Goal: Task Accomplishment & Management: Manage account settings

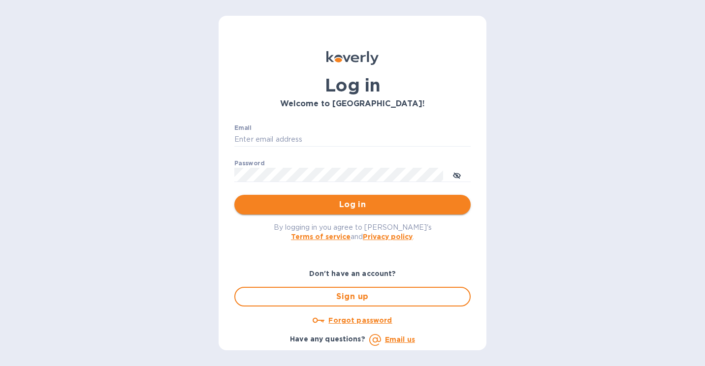
type input "mike@sanfrandesign.com"
click at [300, 210] on span "Log in" at bounding box center [352, 205] width 220 height 12
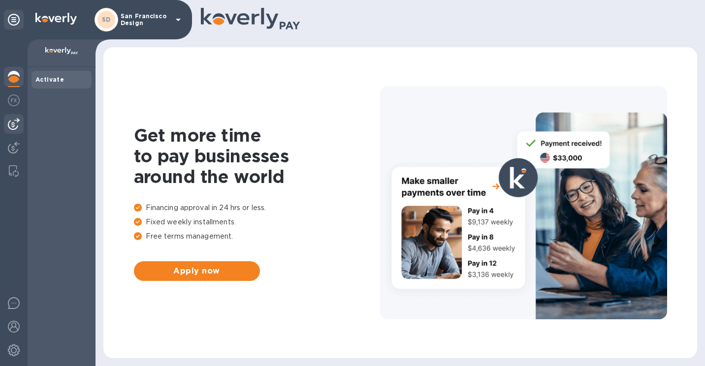
click at [9, 127] on img at bounding box center [14, 124] width 12 height 12
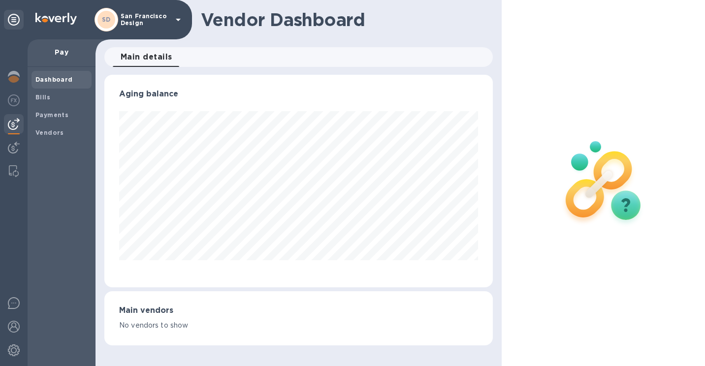
scroll to position [213, 388]
click at [52, 117] on b "Payments" at bounding box center [51, 114] width 33 height 7
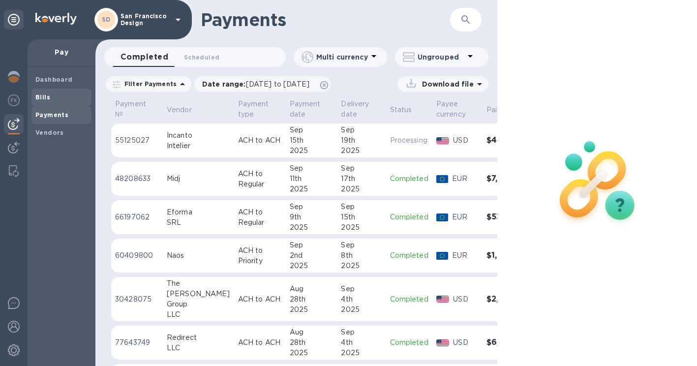
click at [50, 96] on span "Bills" at bounding box center [61, 98] width 52 height 10
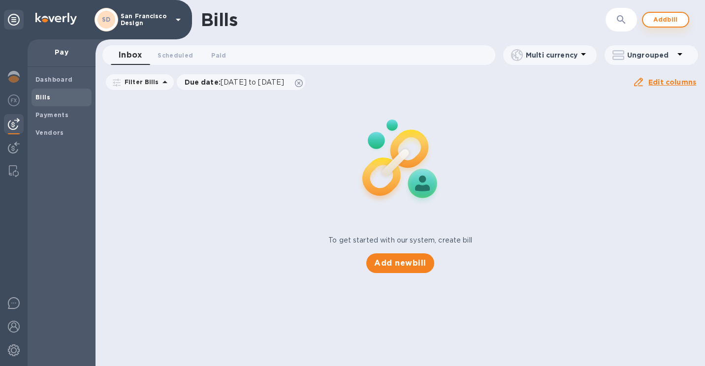
click at [663, 13] on button "Add bill" at bounding box center [665, 20] width 47 height 16
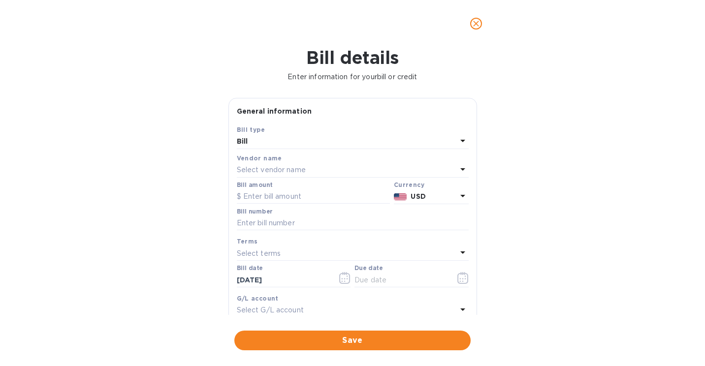
click at [284, 165] on p "Select vendor name" at bounding box center [271, 170] width 69 height 10
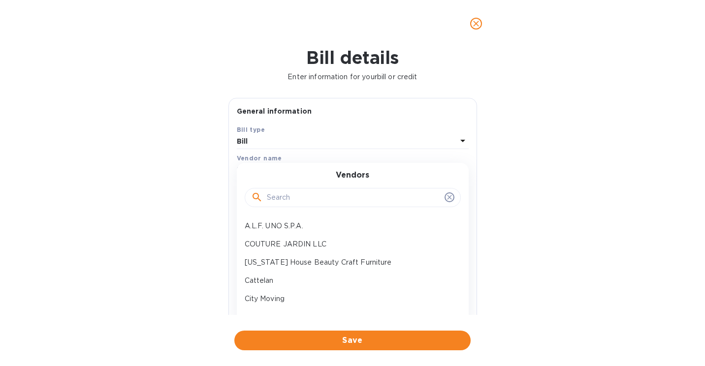
click at [282, 197] on input "text" at bounding box center [354, 197] width 174 height 15
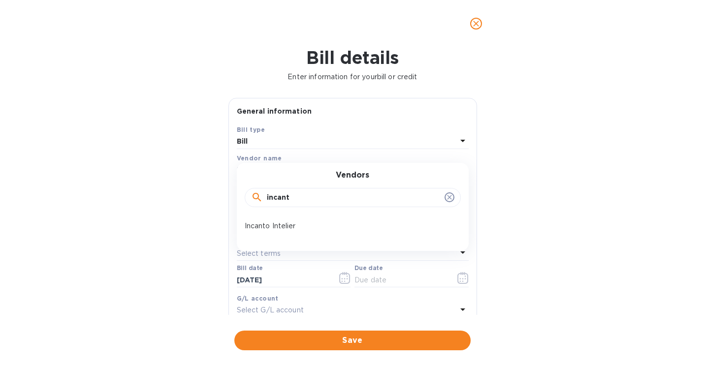
drag, startPoint x: 304, startPoint y: 200, endPoint x: 171, endPoint y: 206, distance: 133.5
click at [171, 206] on div "Bill details Enter information for your bill or credit General information Save…" at bounding box center [352, 206] width 705 height 319
type input "savino"
click at [265, 227] on p "[PERSON_NAME]" at bounding box center [349, 226] width 208 height 10
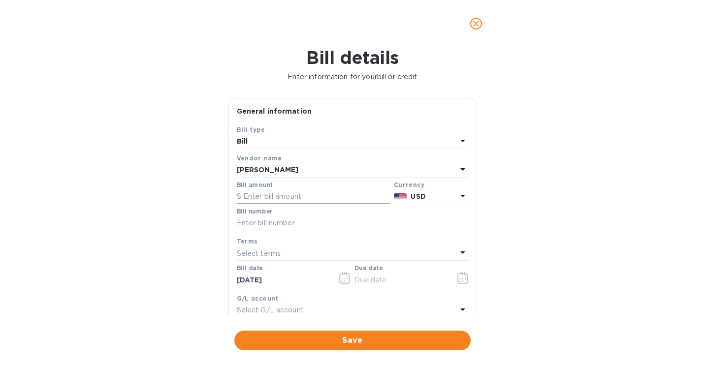
click at [271, 201] on input "text" at bounding box center [313, 196] width 153 height 15
type input "4,773.78"
paste input "10150467"
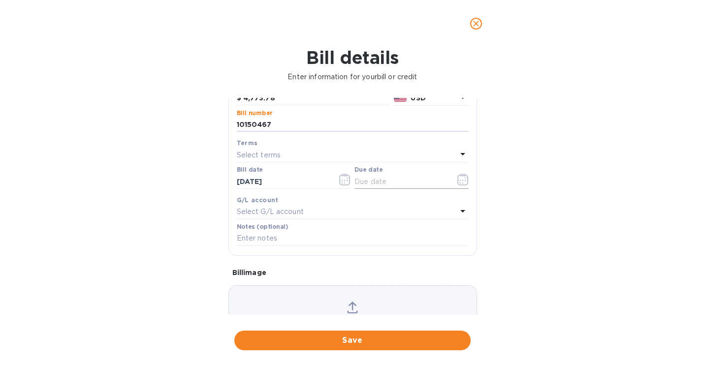
type input "10150467"
click at [459, 181] on icon "button" at bounding box center [459, 180] width 1 height 1
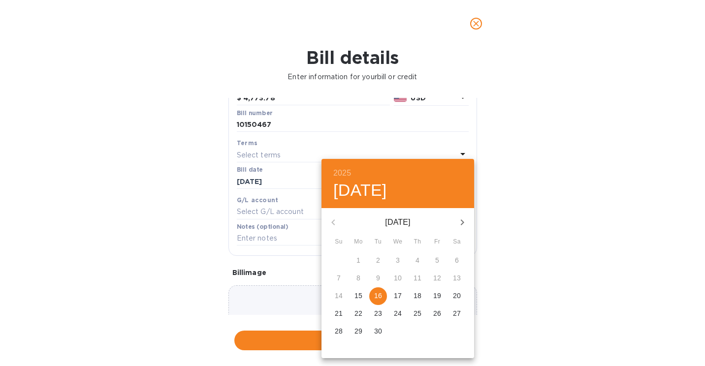
click at [380, 296] on p "16" at bounding box center [378, 296] width 8 height 10
type input "[DATE]"
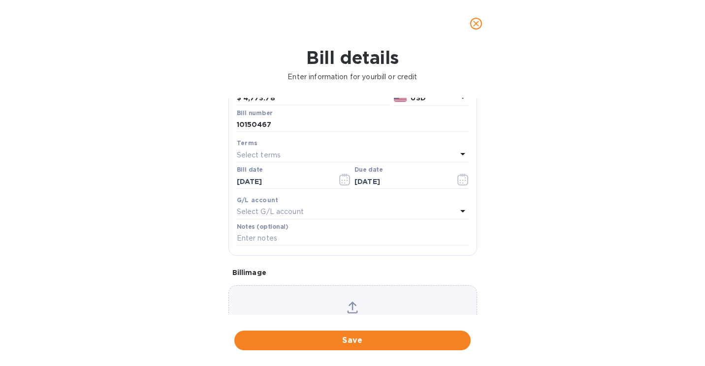
click at [331, 292] on div "Choose a bill and drag it here" at bounding box center [352, 320] width 249 height 71
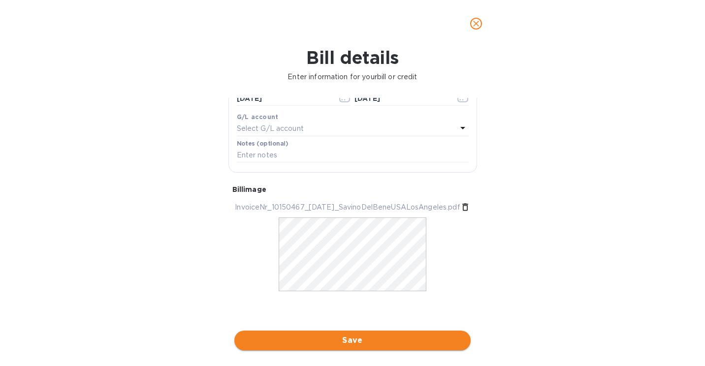
click at [353, 339] on span "Save" at bounding box center [352, 341] width 220 height 12
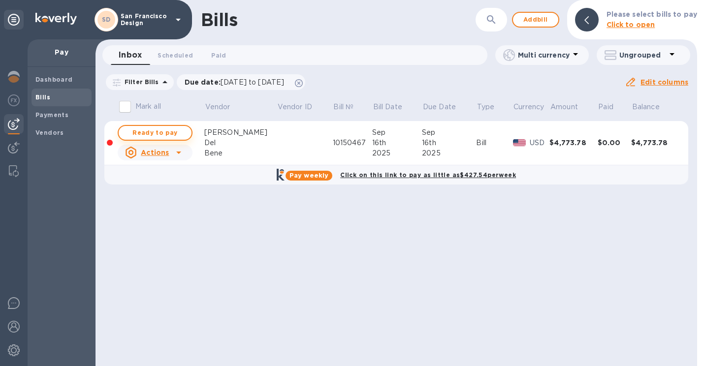
click at [166, 133] on span "Ready to pay" at bounding box center [154, 133] width 57 height 12
checkbox input "true"
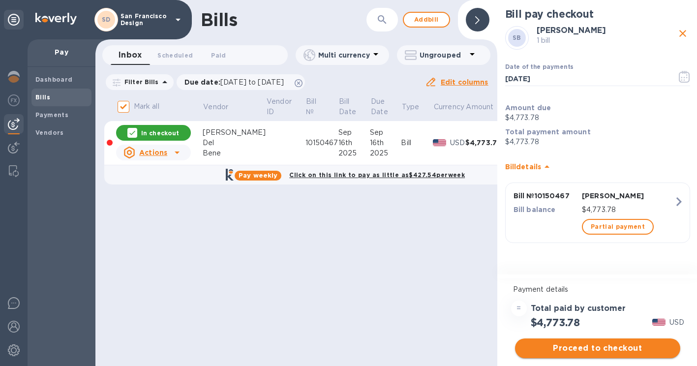
click at [564, 347] on span "Proceed to checkout" at bounding box center [598, 349] width 150 height 12
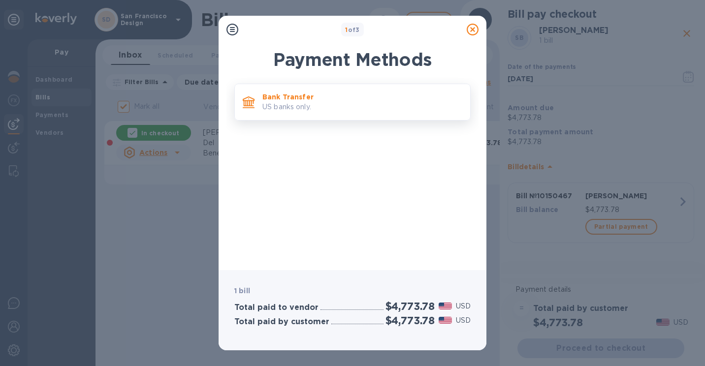
click at [310, 106] on p "US banks only." at bounding box center [362, 107] width 200 height 10
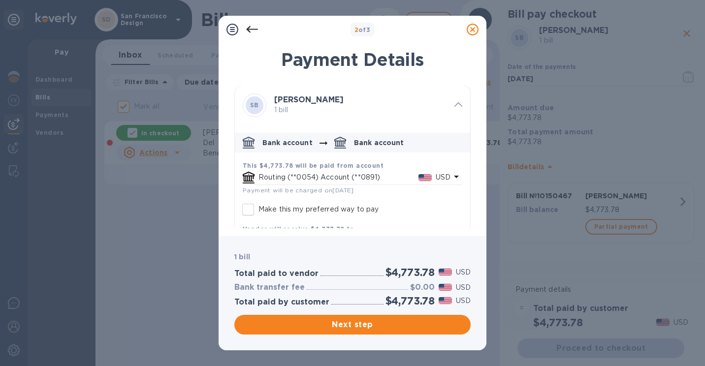
scroll to position [0, 0]
click at [249, 212] on input "Make this my preferred way to pay" at bounding box center [248, 210] width 21 height 21
checkbox input "true"
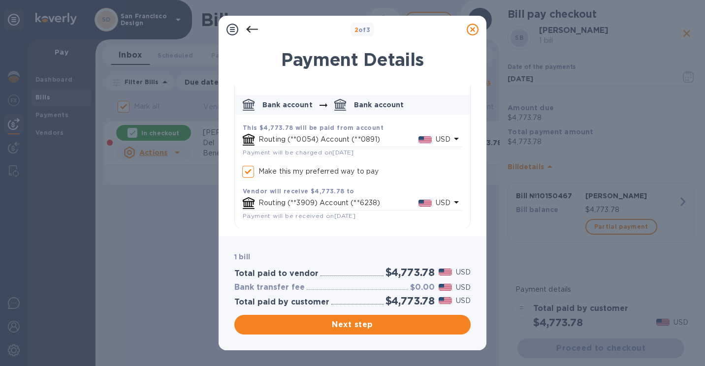
scroll to position [40, 0]
click at [333, 322] on span "Next step" at bounding box center [352, 325] width 220 height 12
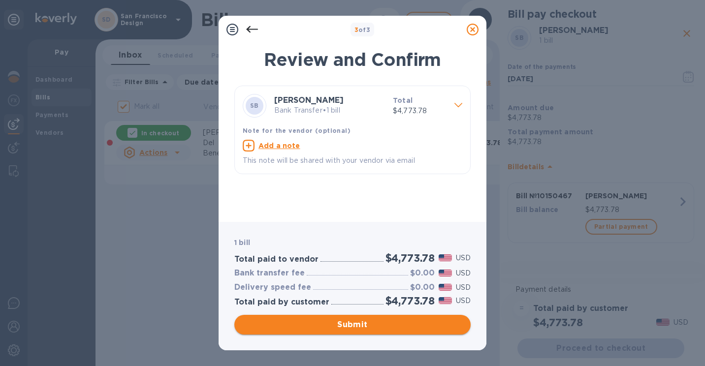
click at [336, 321] on span "Submit" at bounding box center [352, 325] width 220 height 12
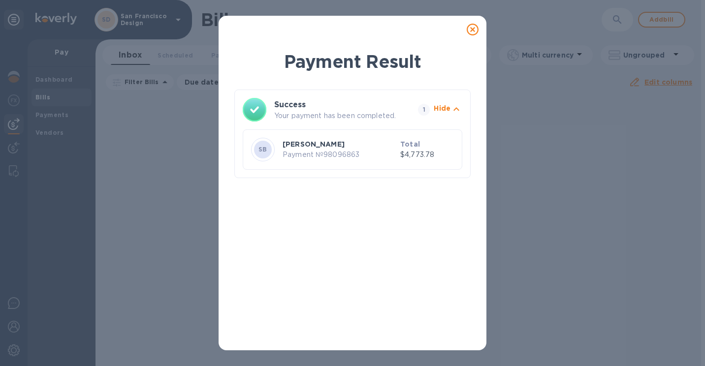
click at [472, 31] on icon at bounding box center [473, 30] width 12 height 12
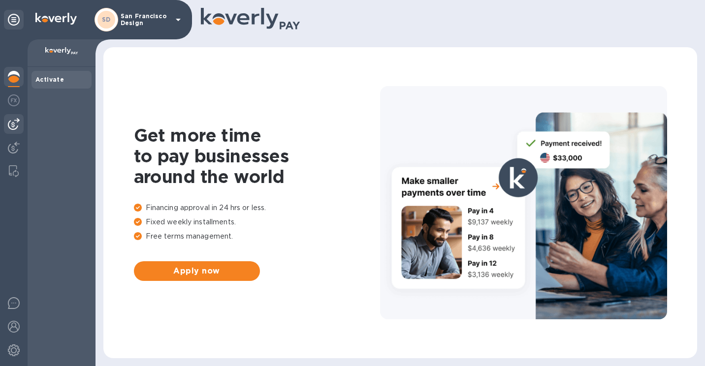
click at [11, 127] on img at bounding box center [14, 124] width 12 height 12
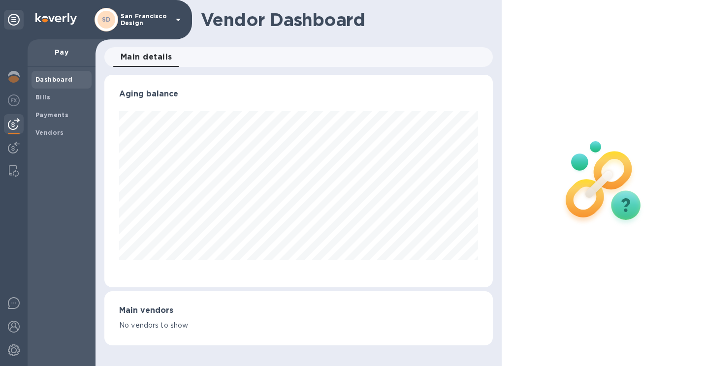
scroll to position [213, 388]
click at [57, 112] on b "Payments" at bounding box center [51, 114] width 33 height 7
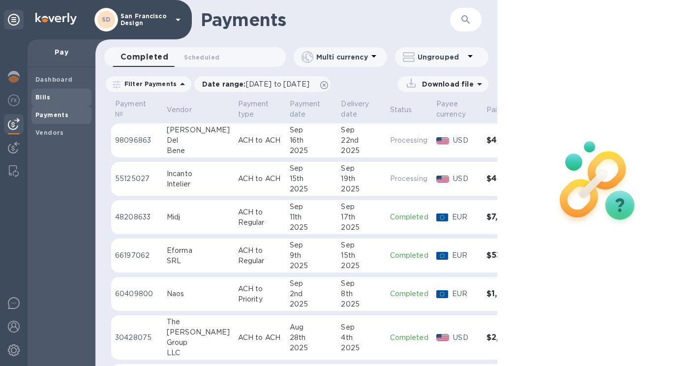
click at [68, 100] on span "Bills" at bounding box center [61, 98] width 52 height 10
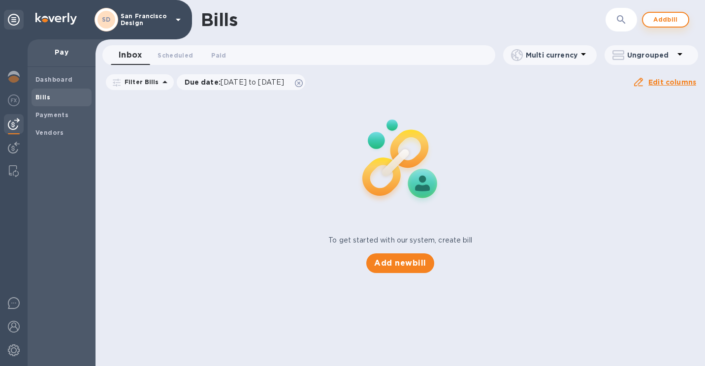
click at [673, 22] on span "Add bill" at bounding box center [666, 20] width 30 height 12
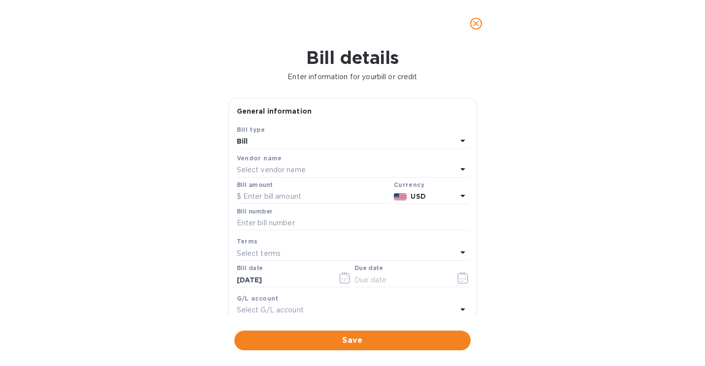
click at [288, 170] on p "Select vendor name" at bounding box center [271, 170] width 69 height 10
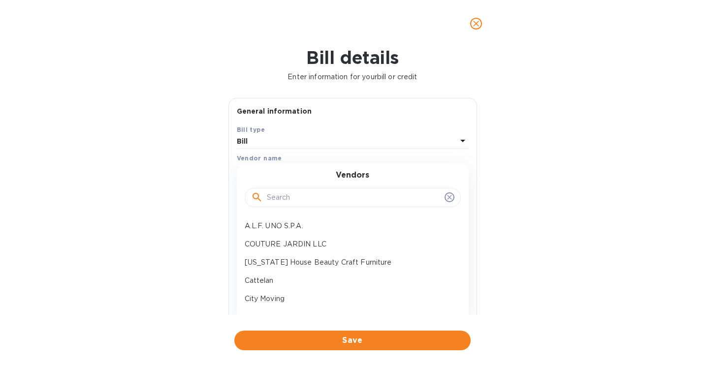
click at [294, 201] on input "text" at bounding box center [354, 197] width 174 height 15
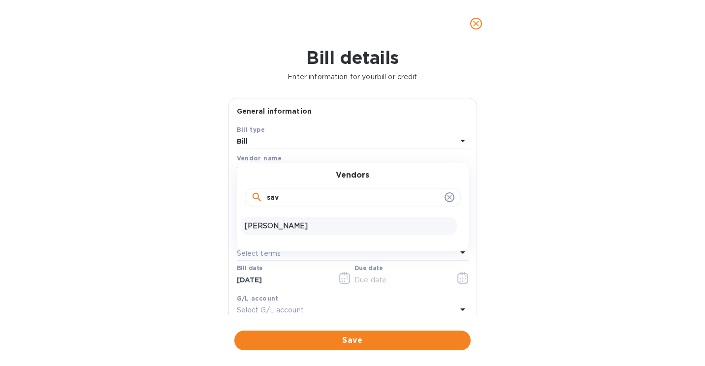
type input "sav"
click at [273, 227] on p "[PERSON_NAME]" at bounding box center [349, 226] width 208 height 10
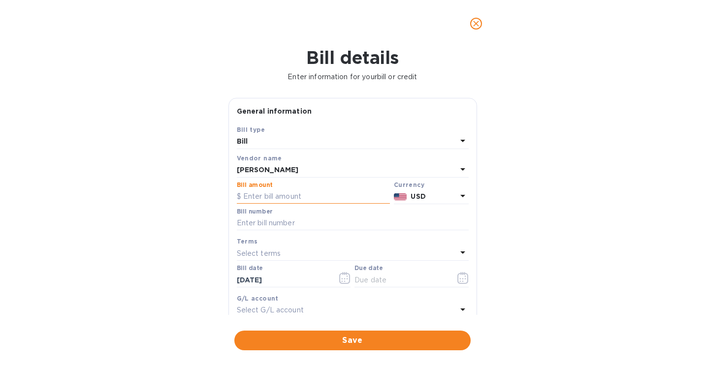
click at [265, 196] on input "text" at bounding box center [313, 196] width 153 height 15
type input "3,227.36"
paste input "10150576"
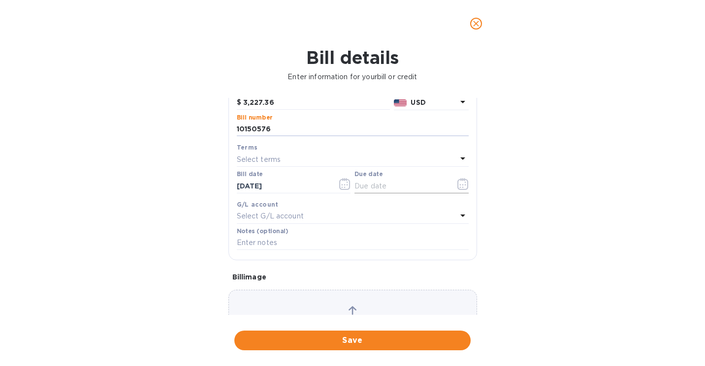
scroll to position [98, 0]
type input "10150576"
click at [464, 179] on icon "button" at bounding box center [464, 177] width 1 height 1
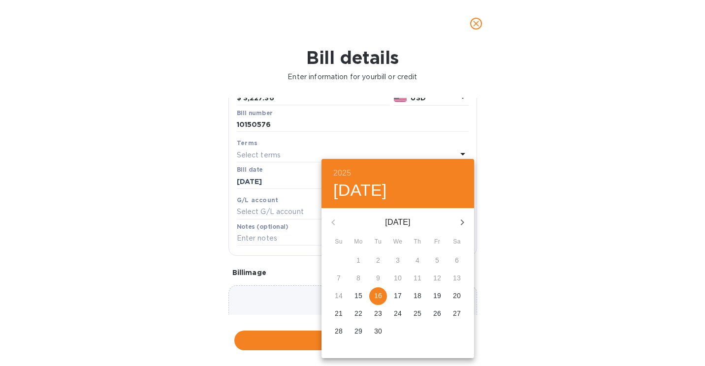
click at [377, 301] on p "16" at bounding box center [378, 296] width 8 height 10
type input "[DATE]"
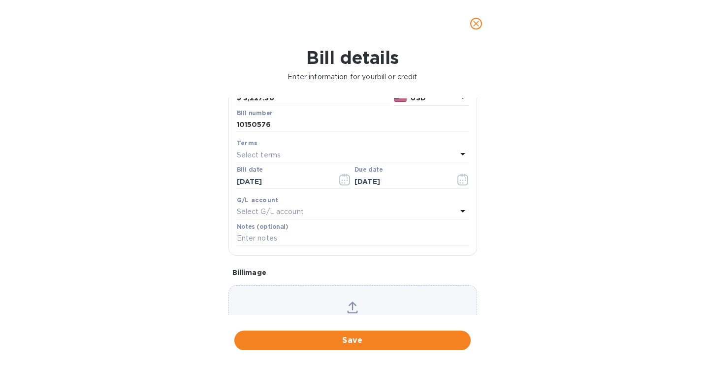
click at [333, 301] on div "2025 Tue, Sep [DATE] Mo Tu We Th Fr Sa 31 1 2 3 4 5 6 7 8 9 10 11 12 13 14 15 1…" at bounding box center [352, 183] width 705 height 366
click at [341, 302] on div "Choose a bill and drag it here" at bounding box center [352, 320] width 249 height 71
click at [367, 340] on span "Save" at bounding box center [352, 341] width 220 height 12
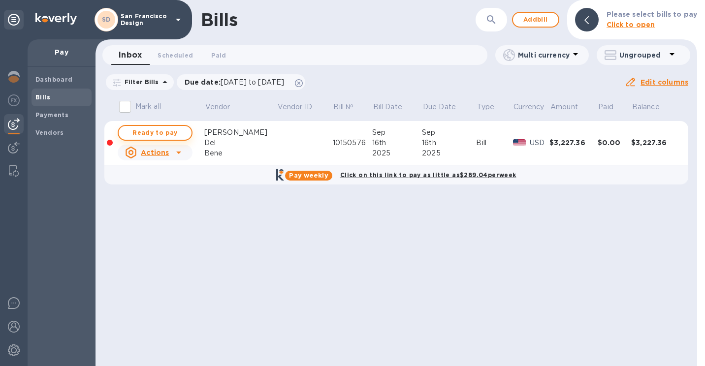
click at [144, 131] on span "Ready to pay" at bounding box center [154, 133] width 57 height 12
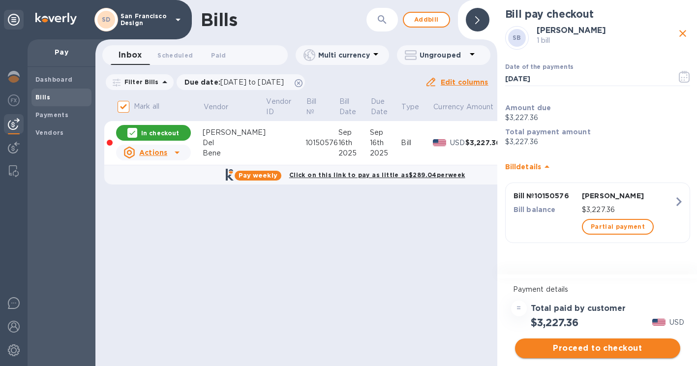
click at [575, 347] on span "Proceed to checkout" at bounding box center [598, 349] width 150 height 12
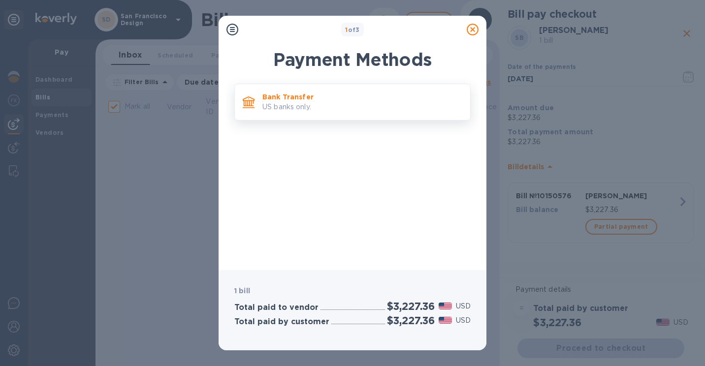
click at [278, 105] on p "US banks only." at bounding box center [362, 107] width 200 height 10
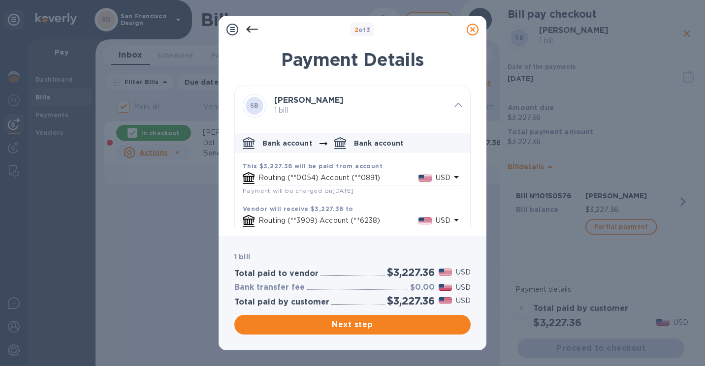
scroll to position [0, 0]
click at [340, 331] on button "Next step" at bounding box center [352, 325] width 236 height 20
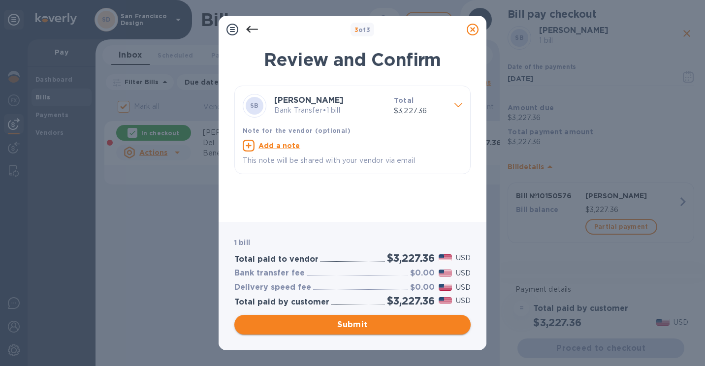
click at [340, 331] on button "Submit" at bounding box center [352, 325] width 236 height 20
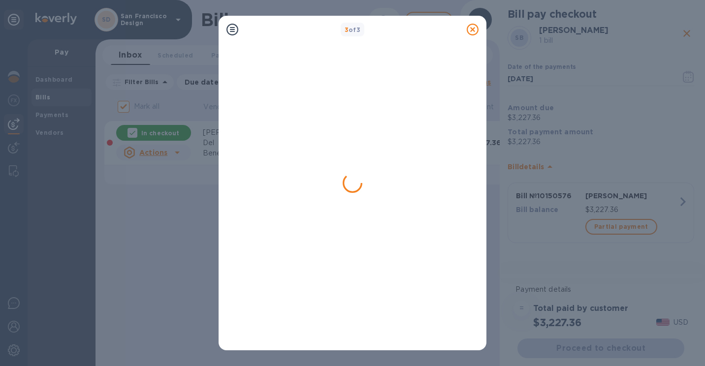
checkbox input "false"
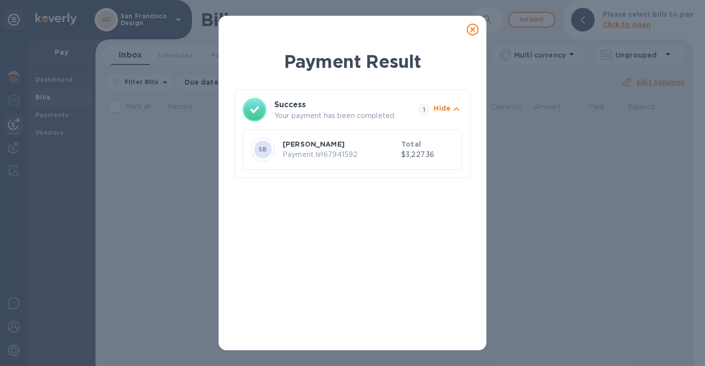
click at [474, 31] on icon at bounding box center [473, 30] width 12 height 12
